Goal: Information Seeking & Learning: Learn about a topic

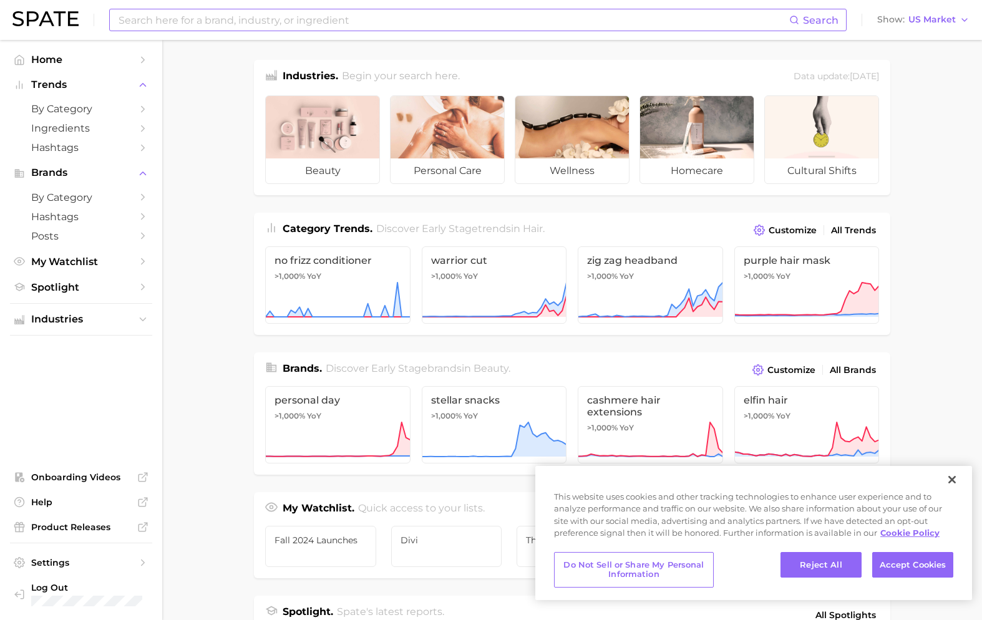
click at [412, 21] on input at bounding box center [453, 19] width 672 height 21
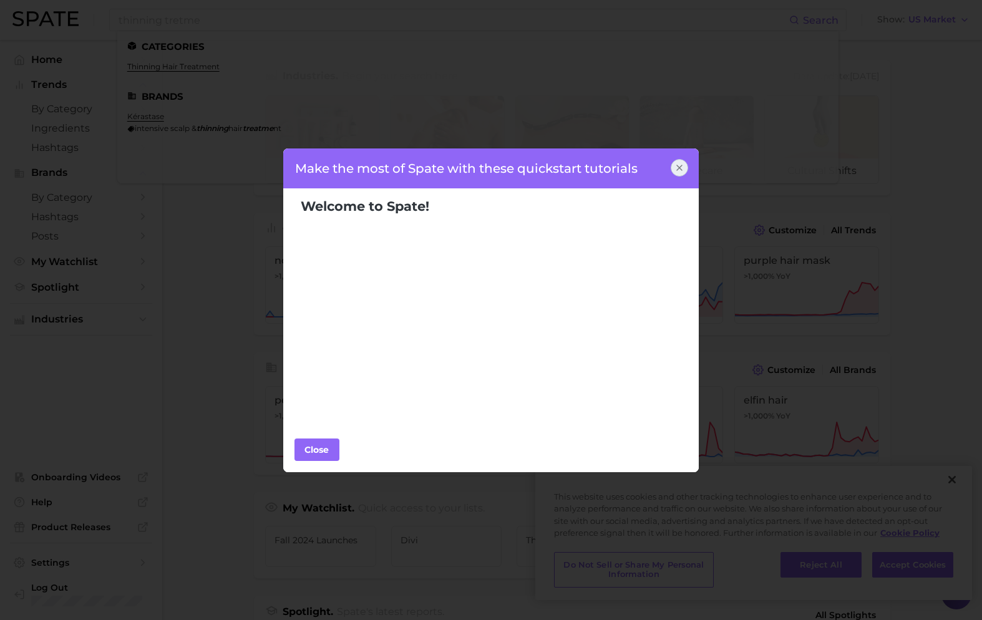
drag, startPoint x: 689, startPoint y: 185, endPoint x: 684, endPoint y: 178, distance: 8.5
click at [688, 185] on div "Make the most of Spate with these quickstart tutorials" at bounding box center [491, 168] width 417 height 40
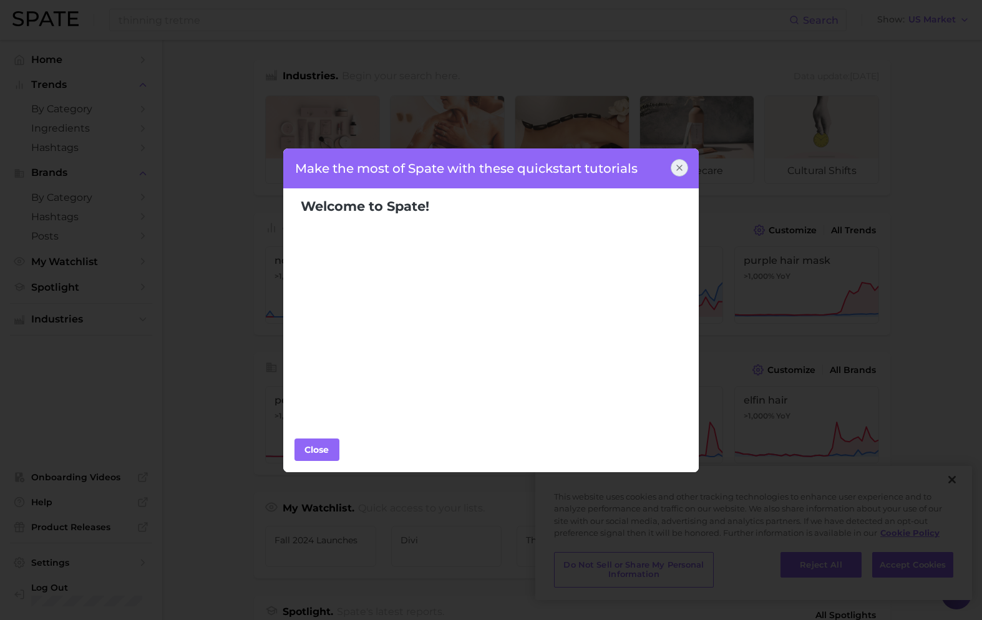
drag, startPoint x: 677, startPoint y: 168, endPoint x: 424, endPoint y: 94, distance: 263.9
click at [677, 168] on icon at bounding box center [679, 168] width 10 height 10
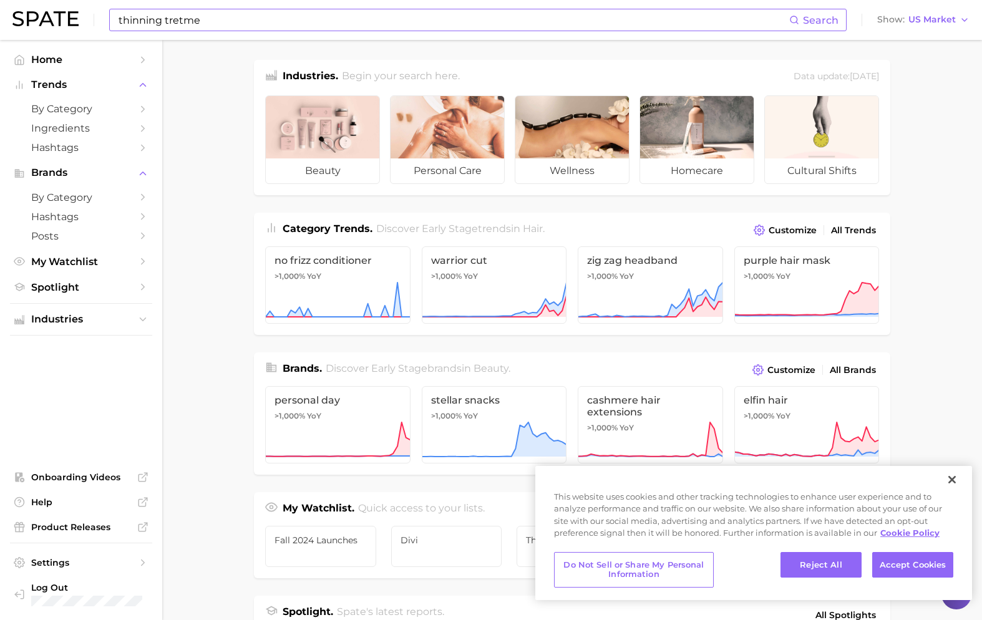
click at [215, 16] on input "thinning tretme" at bounding box center [453, 19] width 672 height 21
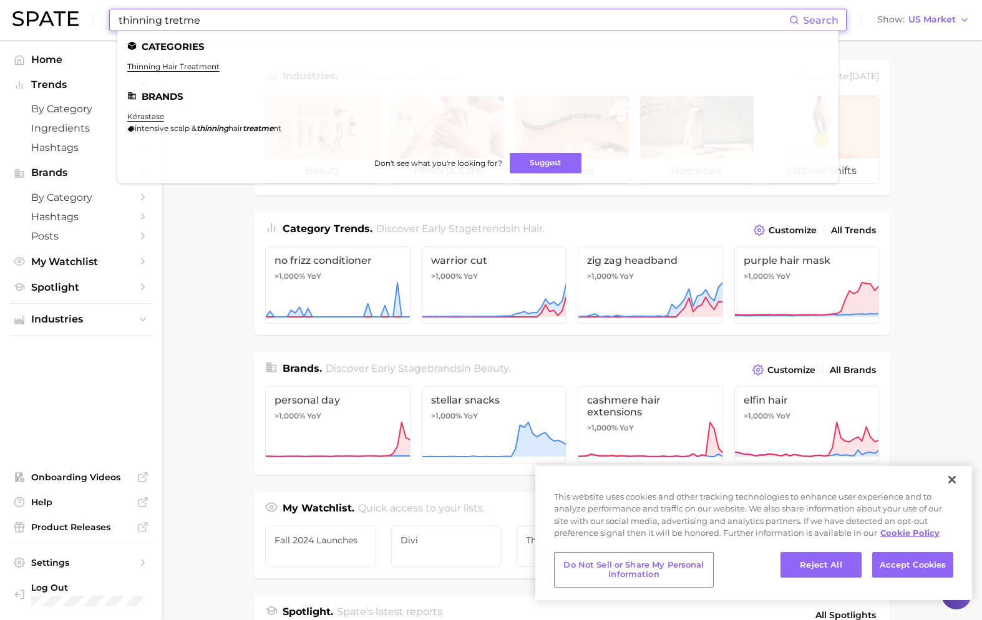
drag, startPoint x: 173, startPoint y: 18, endPoint x: 326, endPoint y: 34, distance: 153.6
click at [326, 31] on div "thinning tretme Search Categories thinning hair treatment Brands kérastase inte…" at bounding box center [477, 20] width 737 height 22
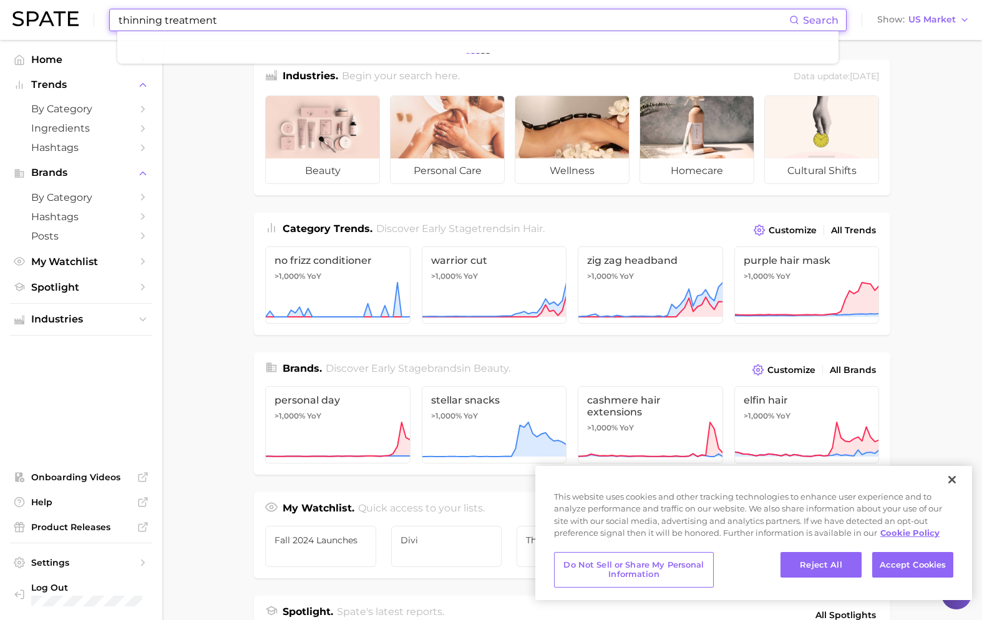
type input "thinning treatment"
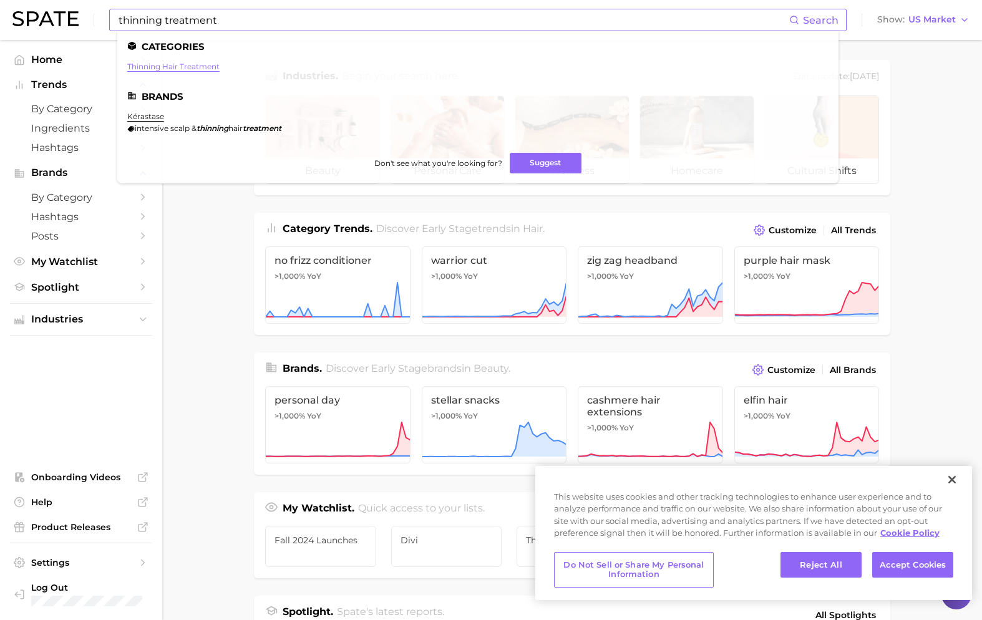
click at [208, 62] on link "thinning hair treatment" at bounding box center [173, 66] width 92 height 9
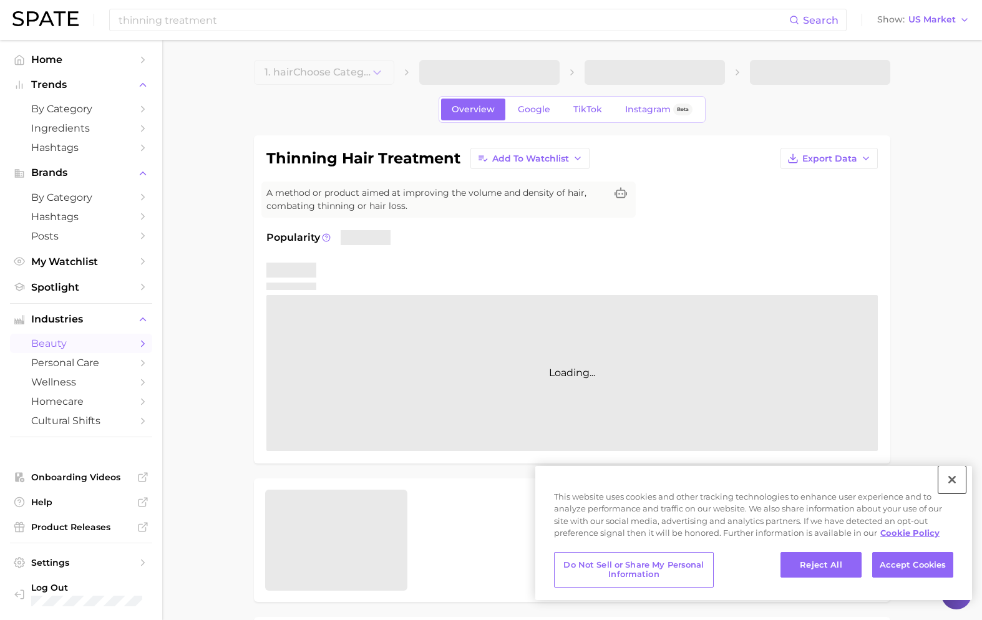
click at [955, 478] on button "Close" at bounding box center [951, 479] width 27 height 27
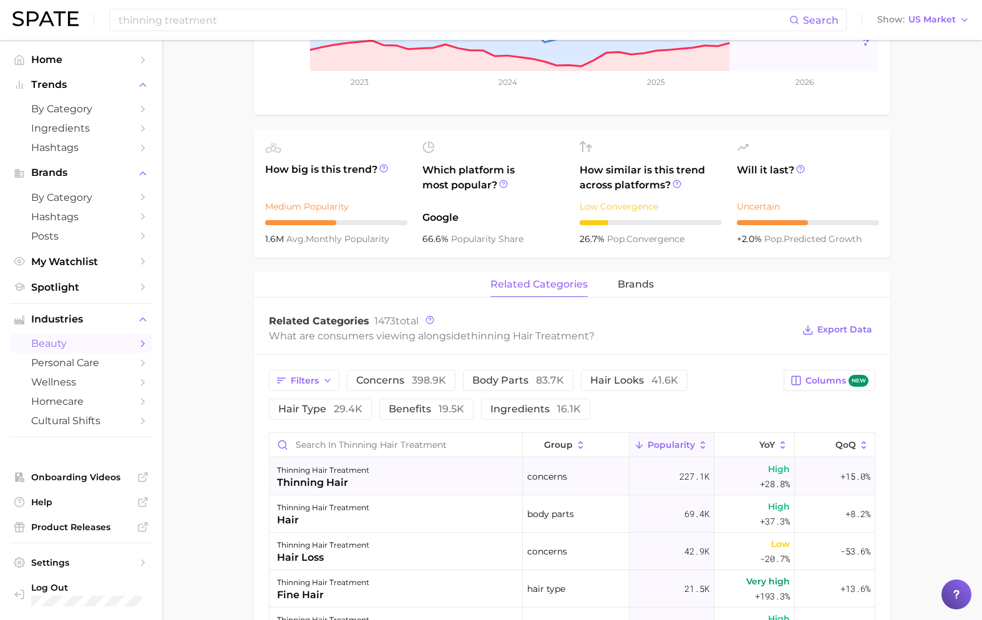
click at [464, 488] on div "thinning hair treatment thinning hair" at bounding box center [395, 476] width 253 height 37
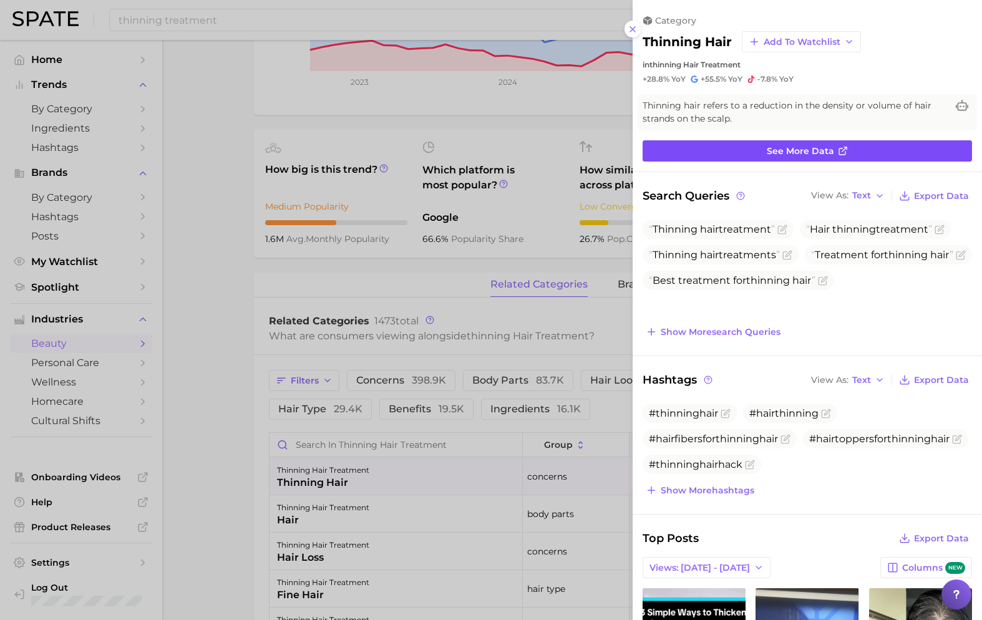
click at [842, 150] on icon at bounding box center [843, 151] width 10 height 10
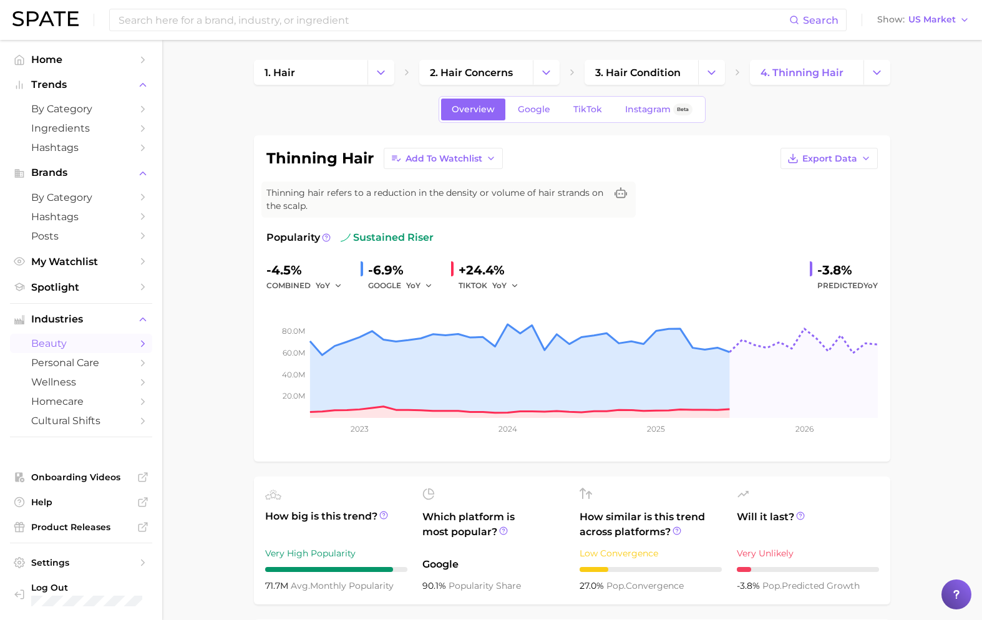
type input "thinning treatment"
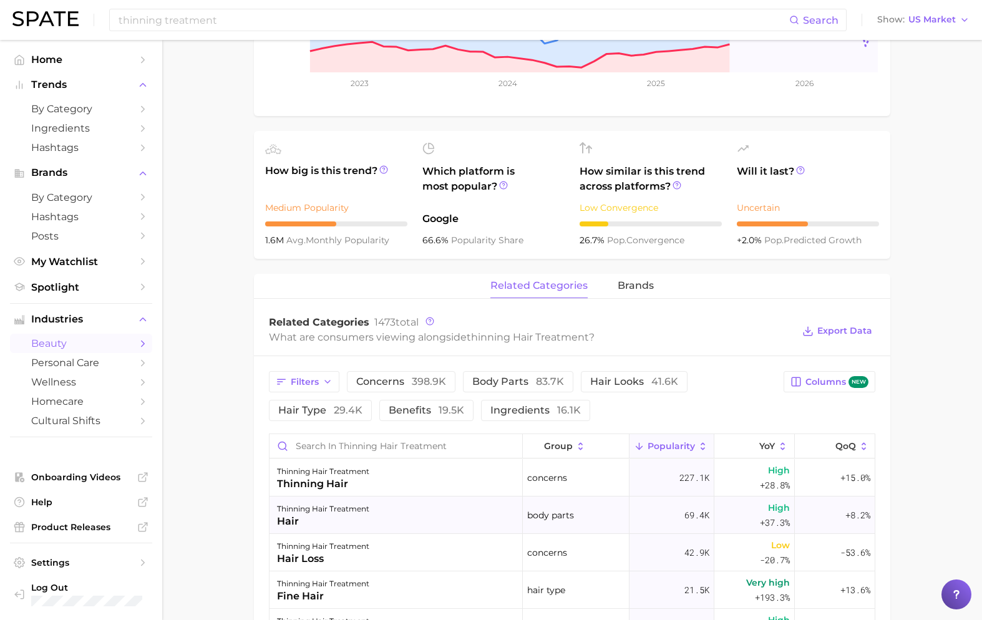
scroll to position [341, 0]
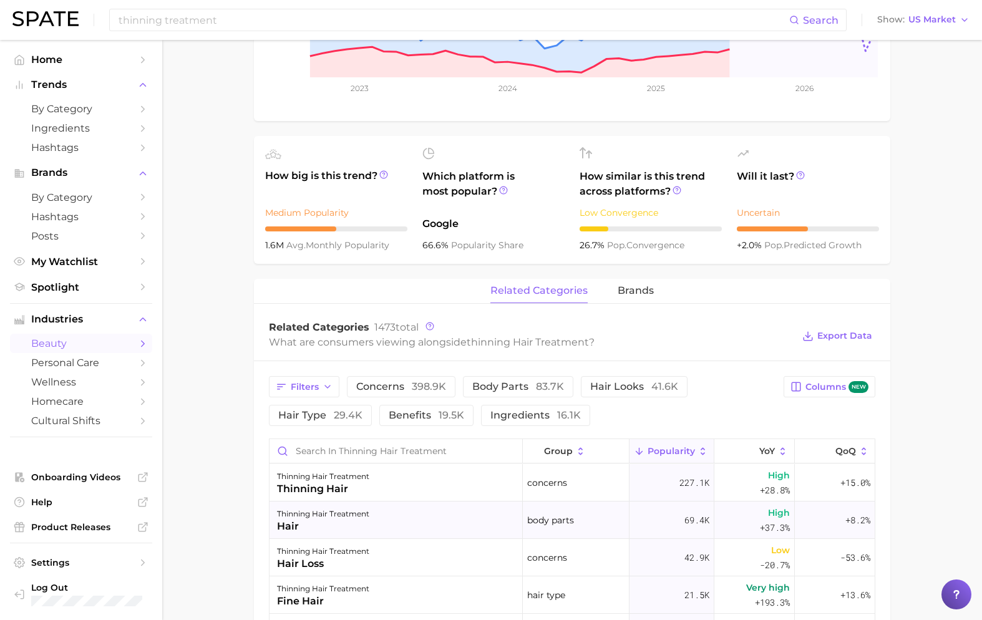
click at [366, 517] on div "thinning hair treatment" at bounding box center [323, 514] width 92 height 15
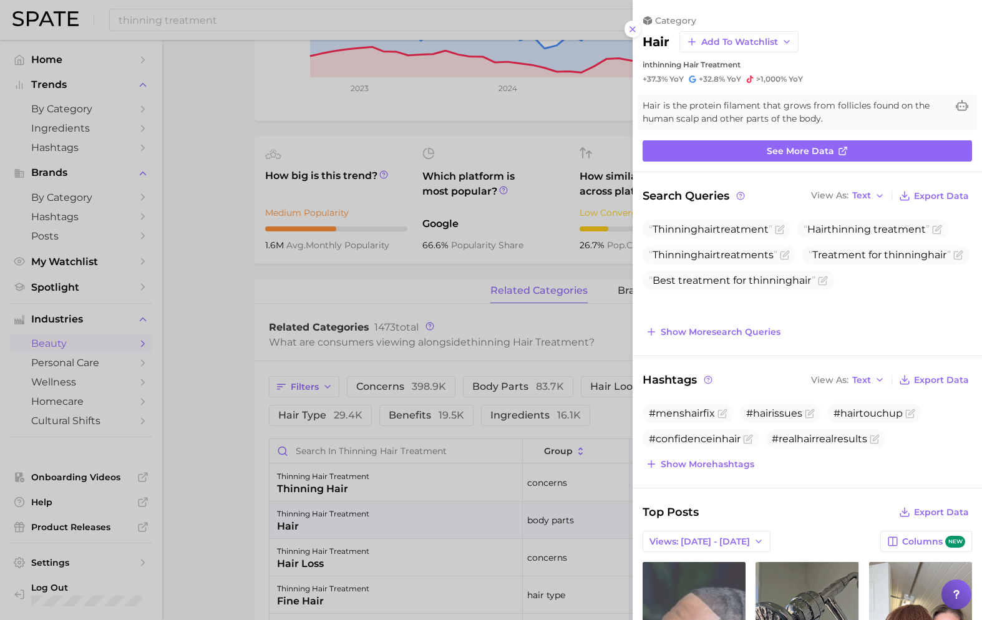
scroll to position [0, 0]
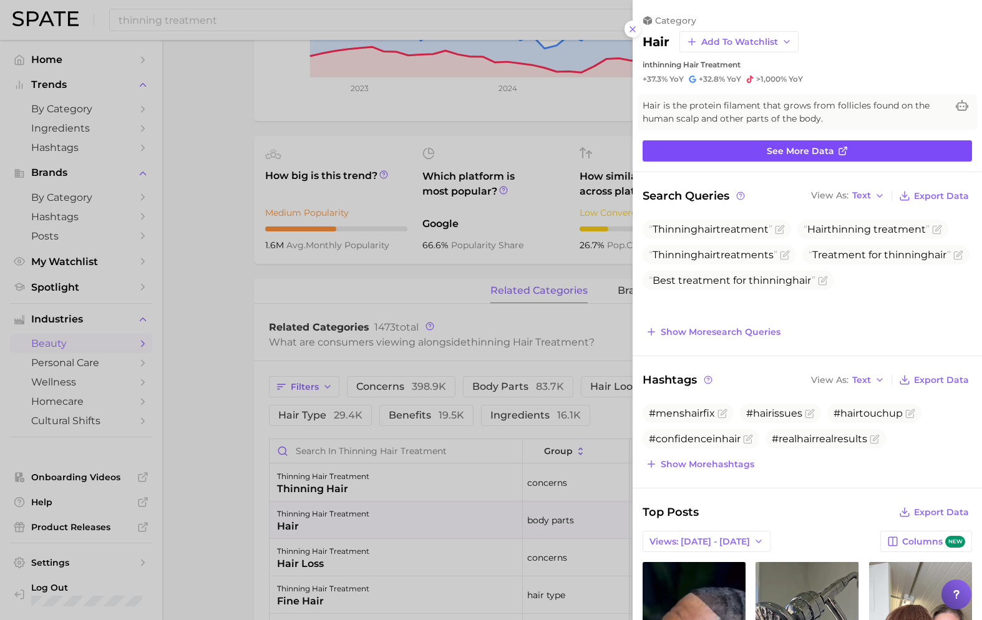
click at [858, 143] on link "See more data" at bounding box center [807, 150] width 329 height 21
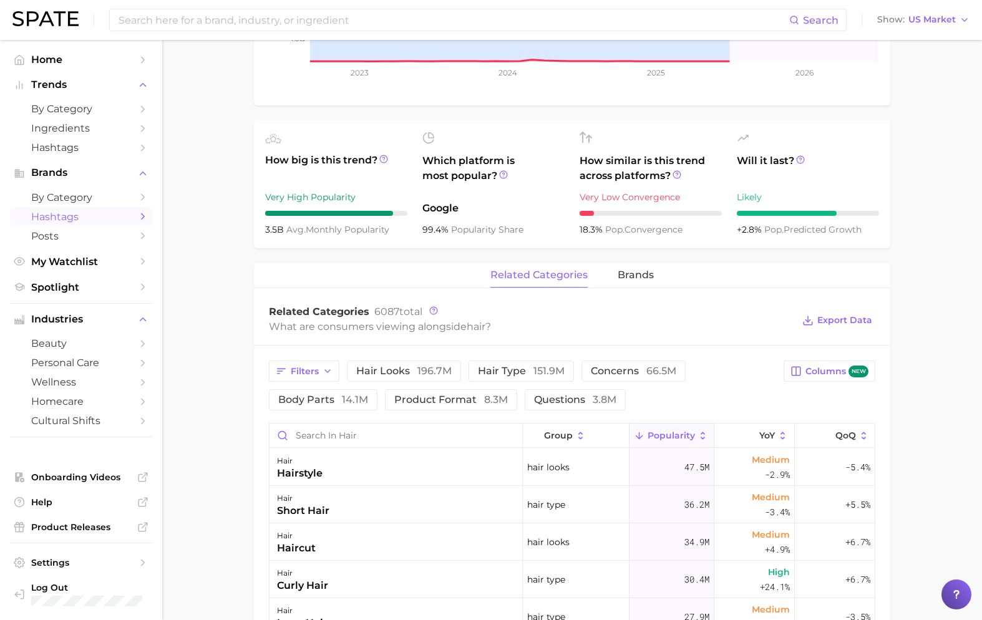
scroll to position [438, 0]
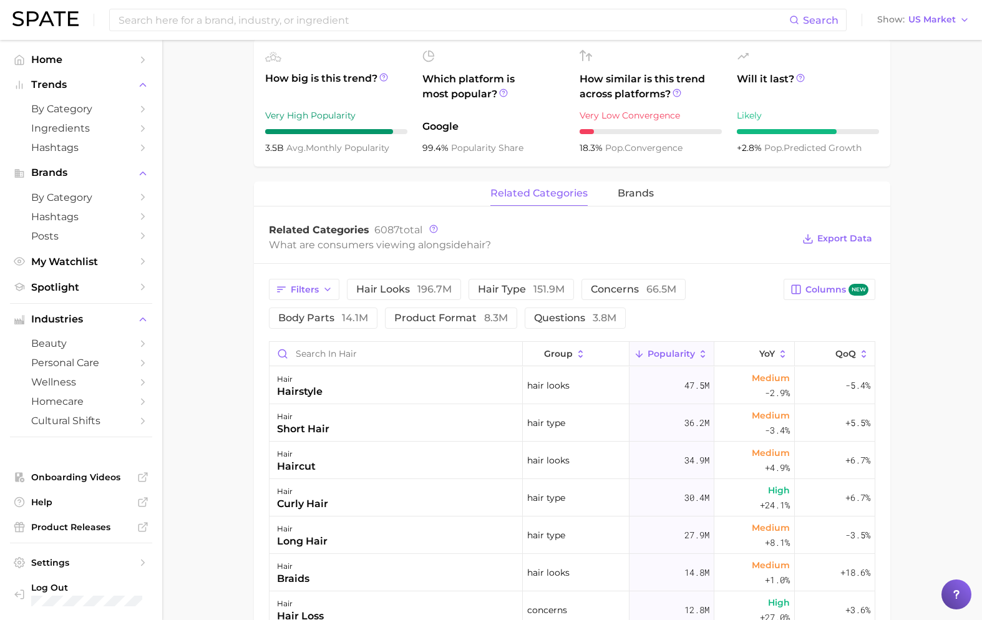
type input "thinning treatment"
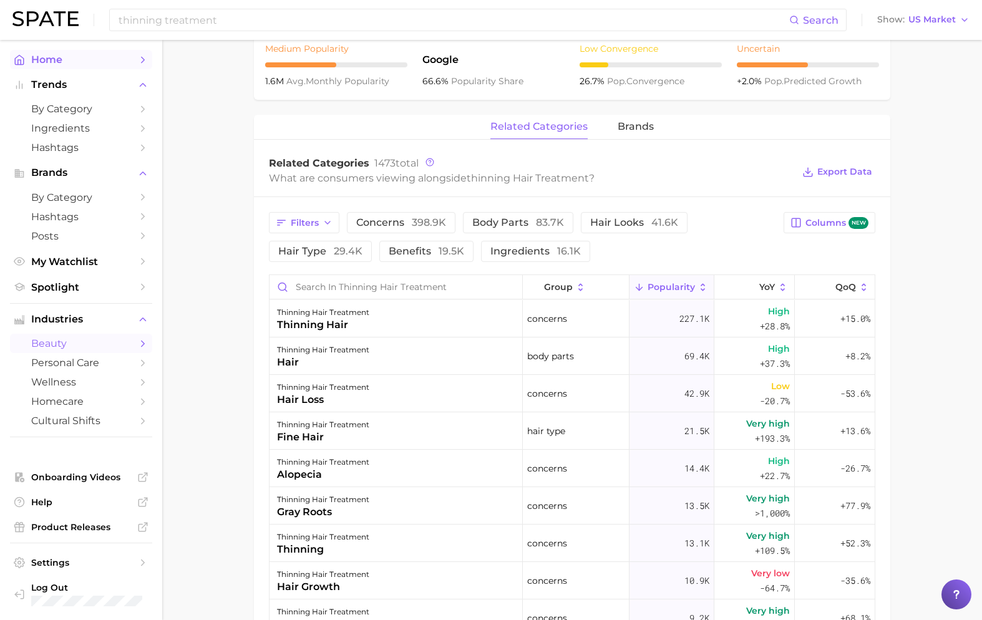
scroll to position [515, 0]
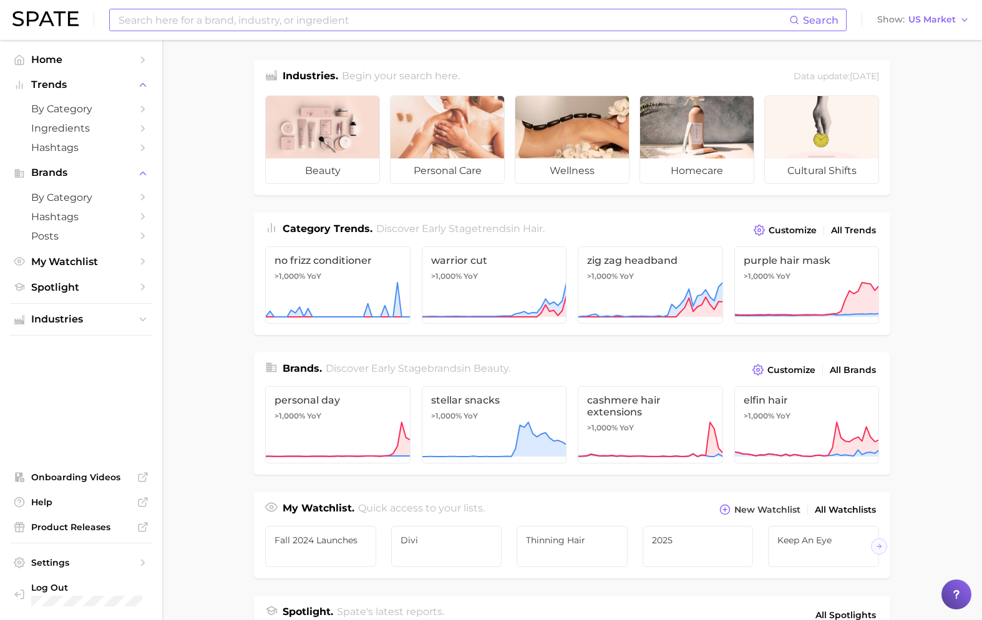
click at [241, 21] on input at bounding box center [453, 19] width 672 height 21
type input "hair treatment"
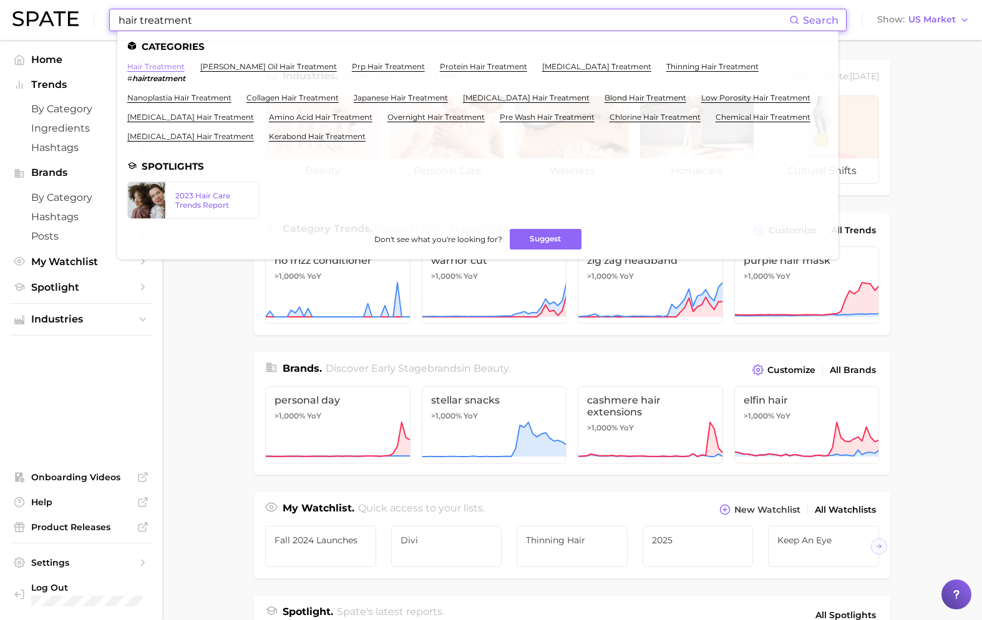
click at [175, 68] on link "hair treatment" at bounding box center [155, 66] width 57 height 9
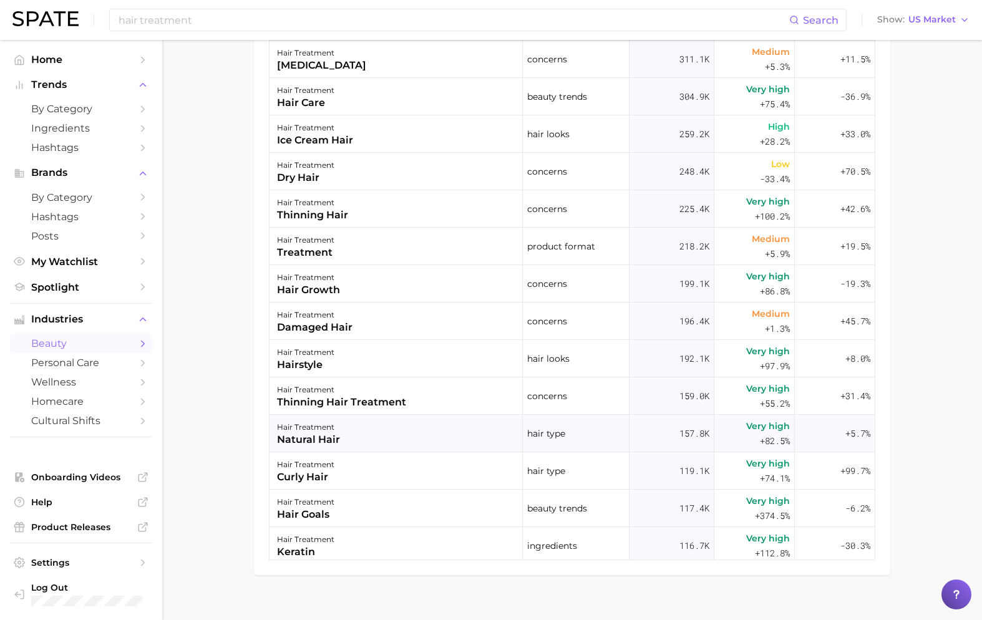
scroll to position [844, 0]
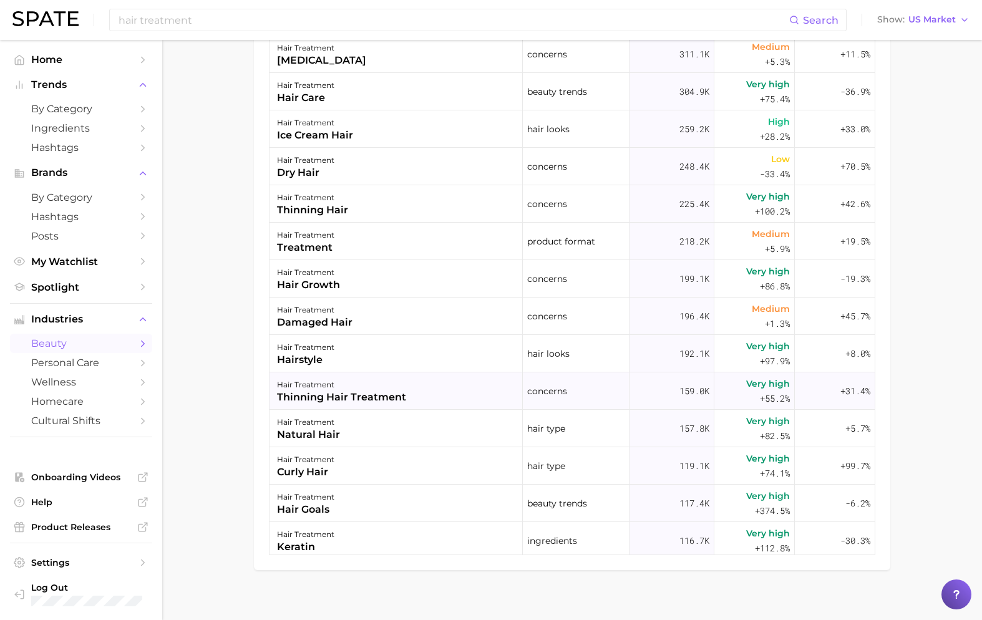
click at [415, 391] on div "hair treatment thinning hair treatment" at bounding box center [395, 390] width 253 height 37
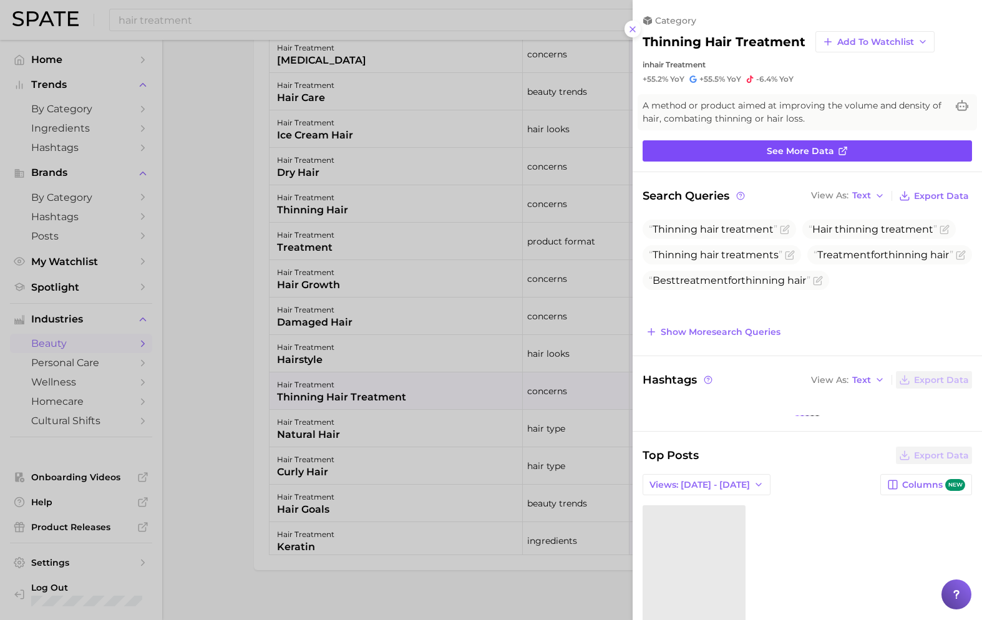
click at [790, 151] on span "See more data" at bounding box center [800, 151] width 67 height 11
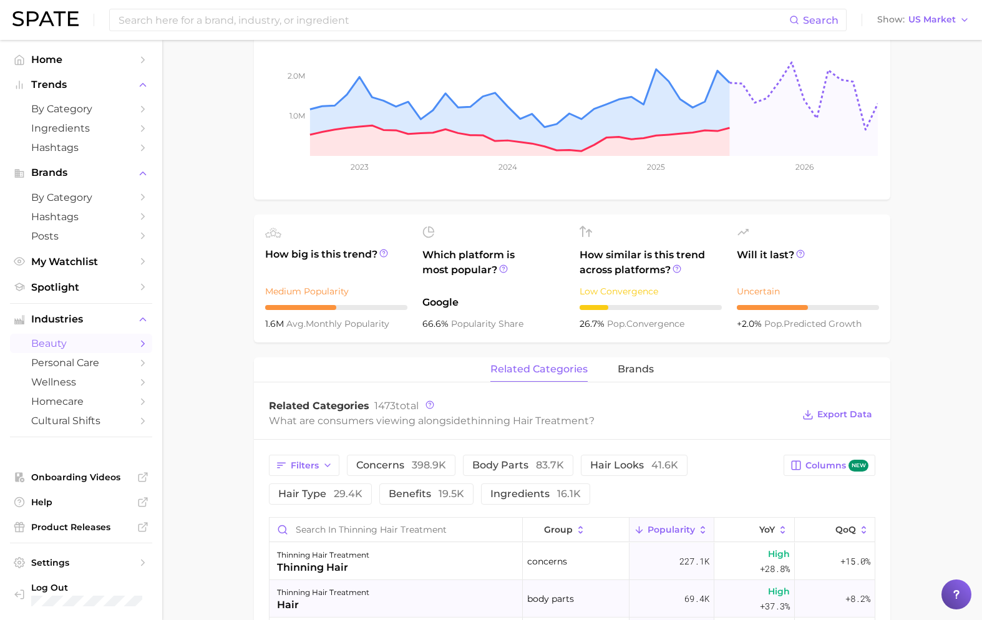
scroll to position [272, 0]
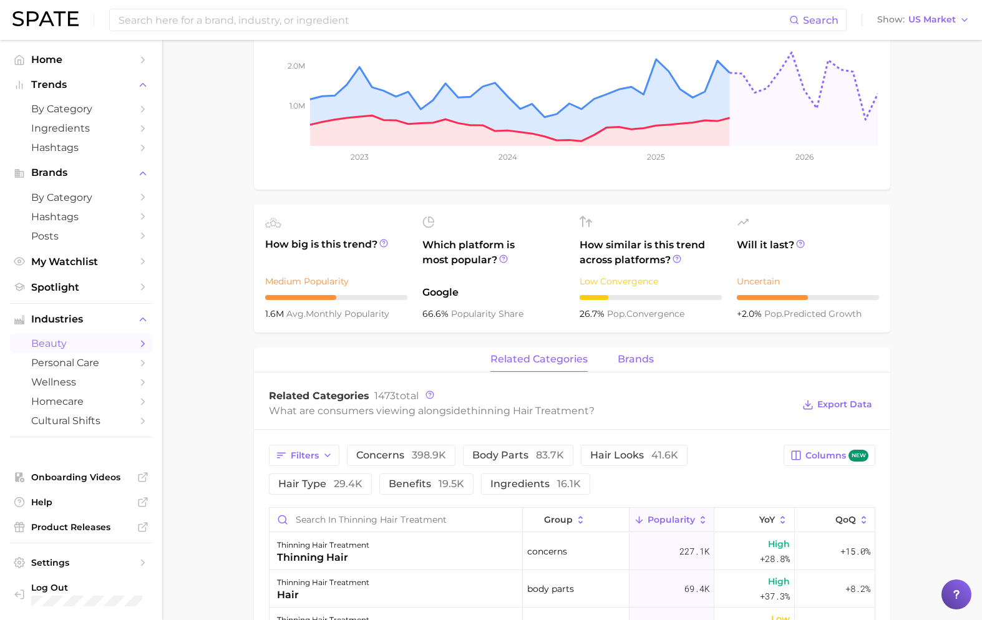
click at [640, 364] on span "brands" at bounding box center [636, 359] width 36 height 11
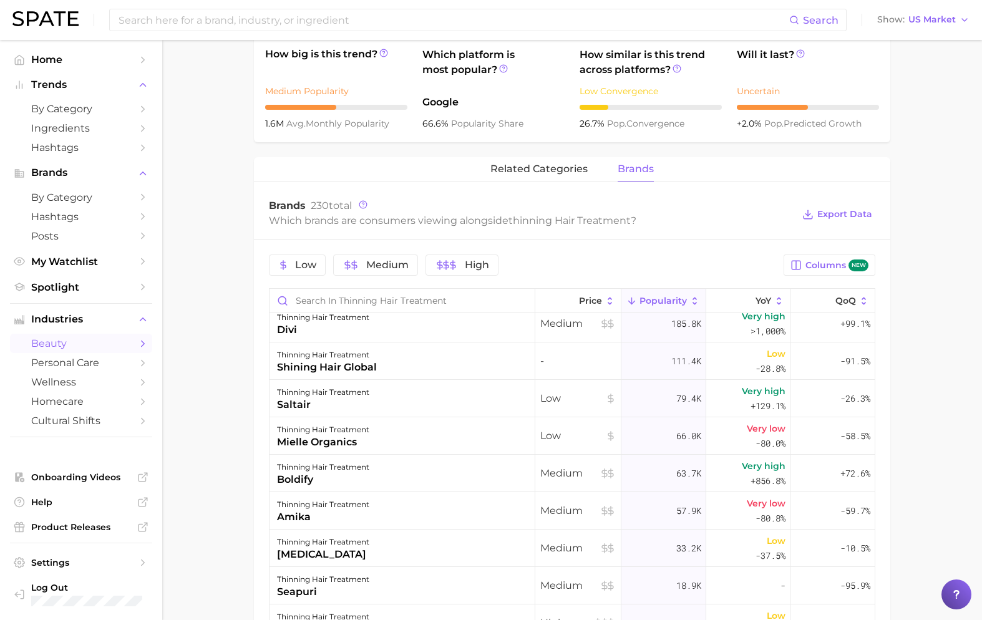
scroll to position [0, 0]
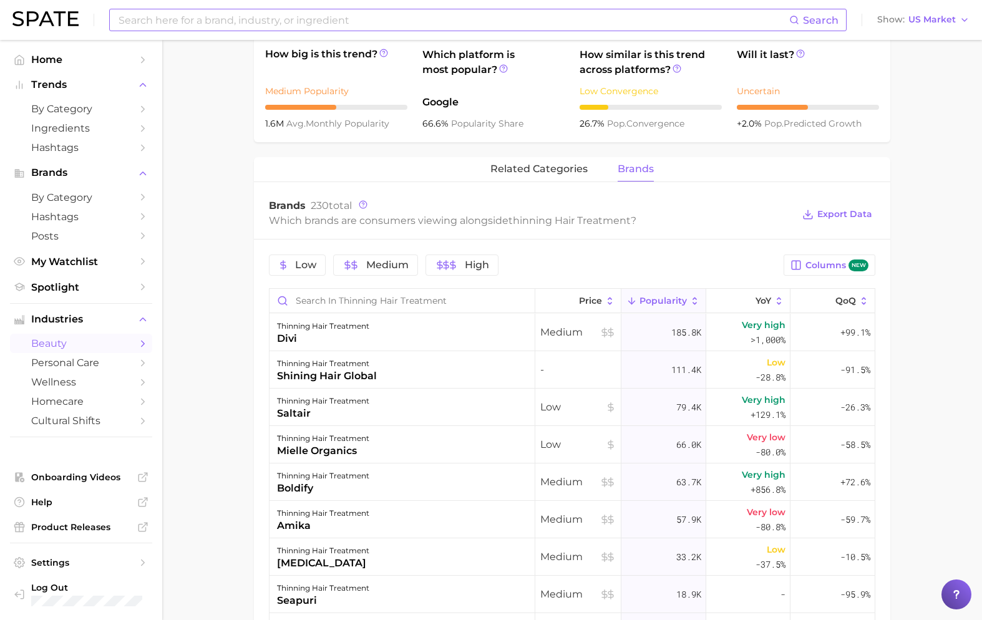
click at [424, 24] on input at bounding box center [453, 19] width 672 height 21
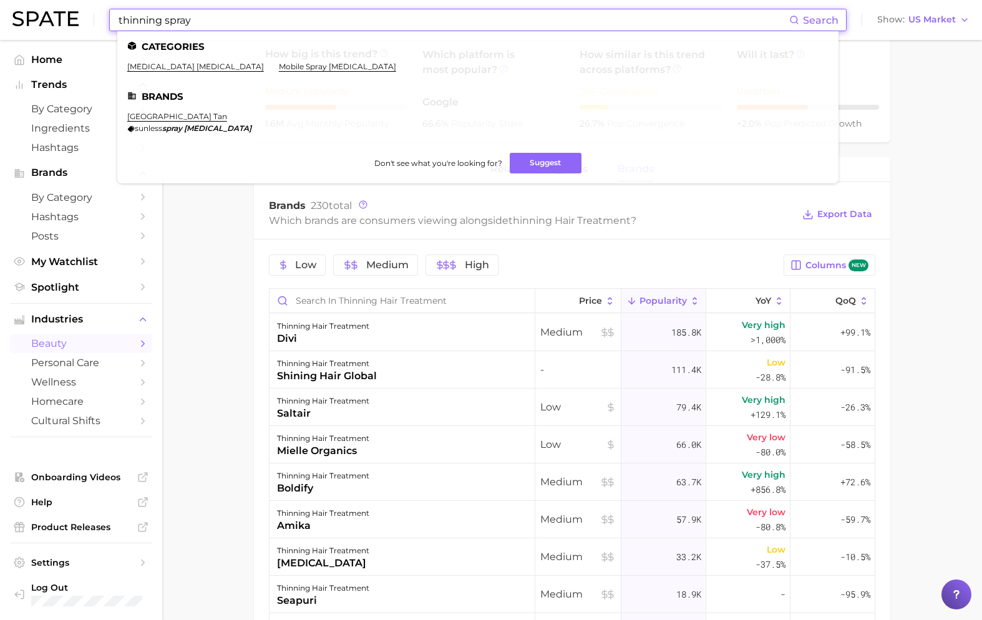
click at [165, 19] on input "thinning spray" at bounding box center [453, 19] width 672 height 21
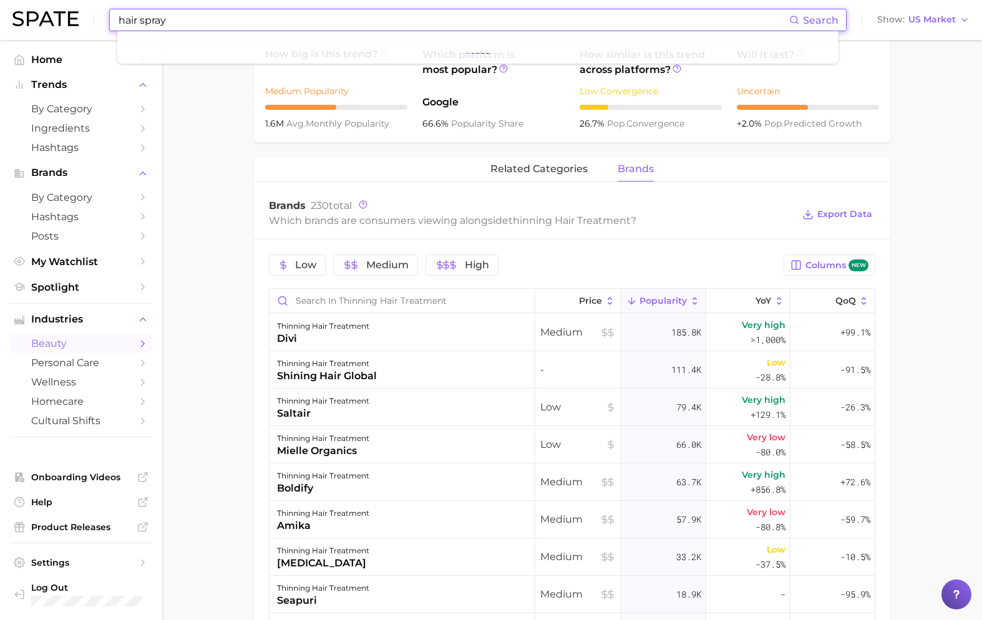
type input "hair spray"
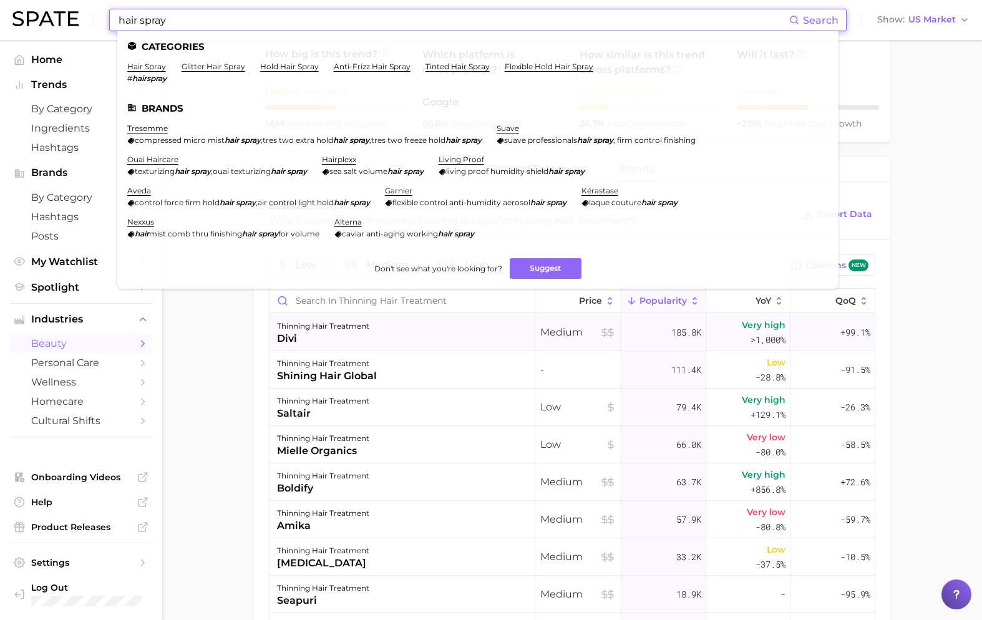
scroll to position [463, 0]
